Goal: Task Accomplishment & Management: Manage account settings

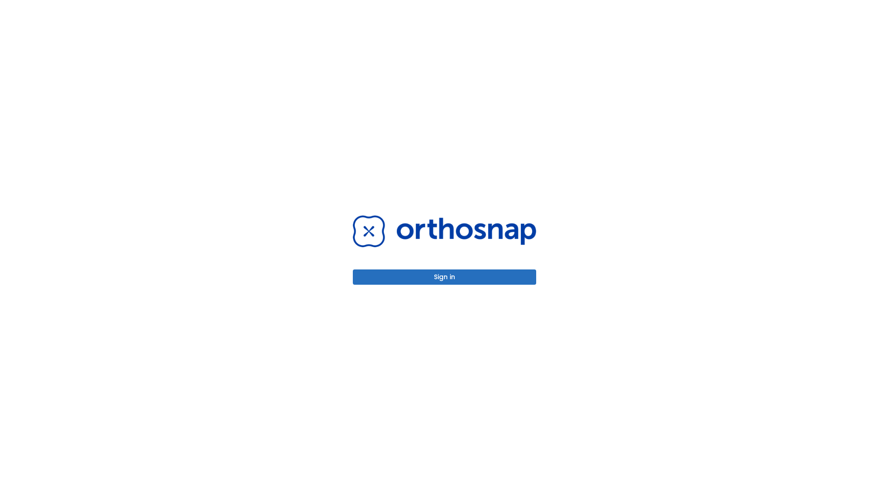
click at [444, 277] on button "Sign in" at bounding box center [444, 276] width 183 height 15
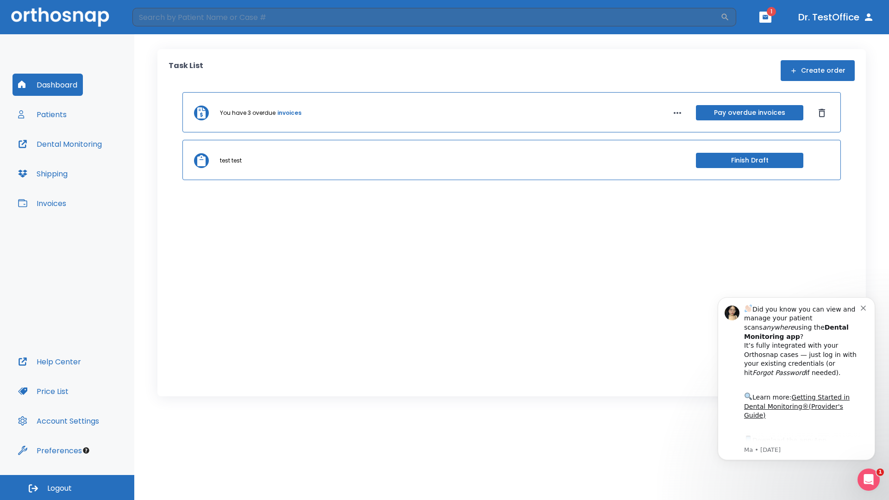
click at [67, 487] on span "Logout" at bounding box center [59, 488] width 25 height 10
